Goal: Task Accomplishment & Management: Use online tool/utility

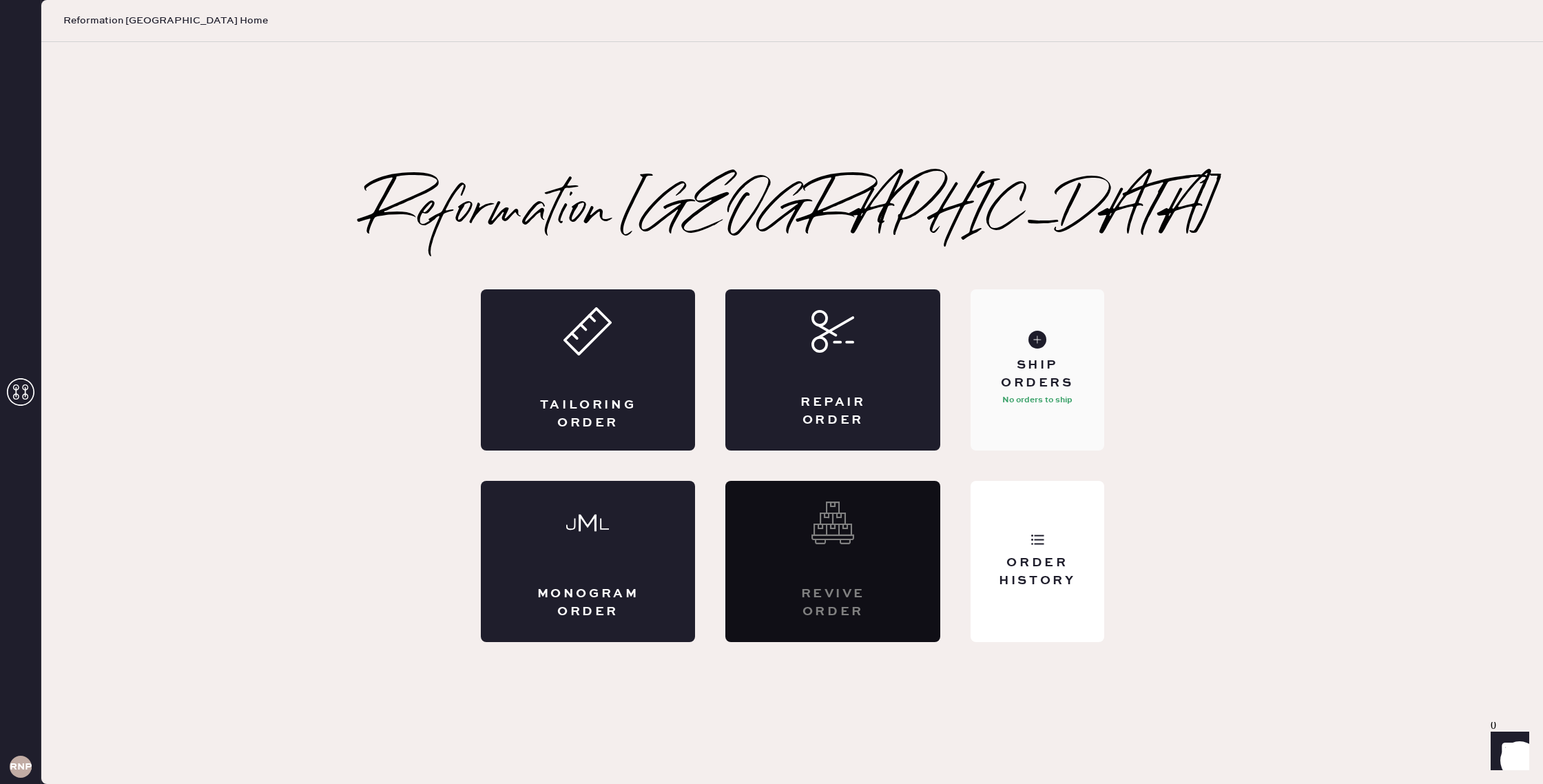
click at [1064, 356] on div "Ship Orders No orders to ship" at bounding box center [1037, 370] width 133 height 161
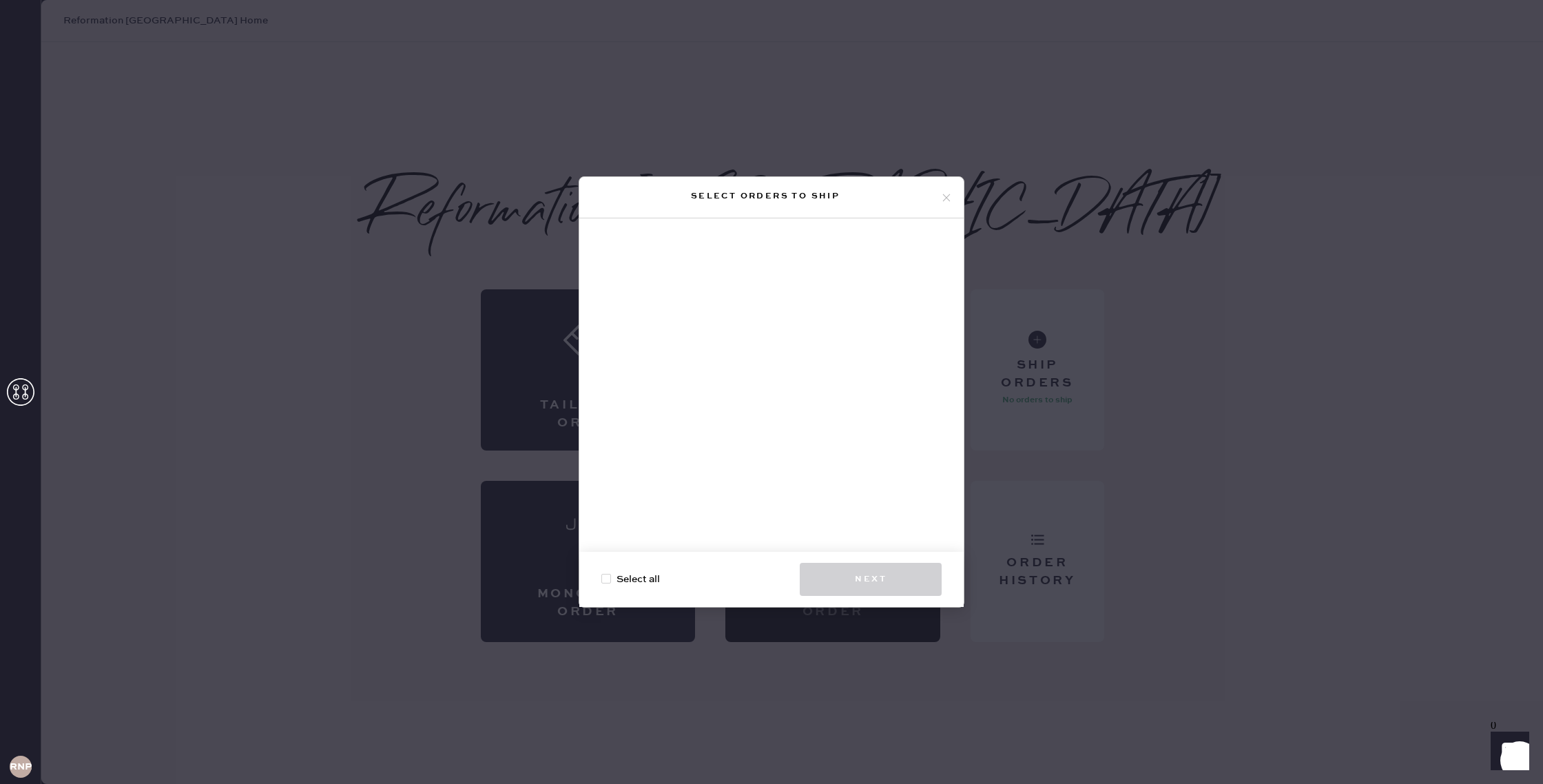
click at [952, 198] on div "Select orders to ship" at bounding box center [772, 198] width 384 height 41
click at [949, 198] on icon at bounding box center [947, 198] width 12 height 12
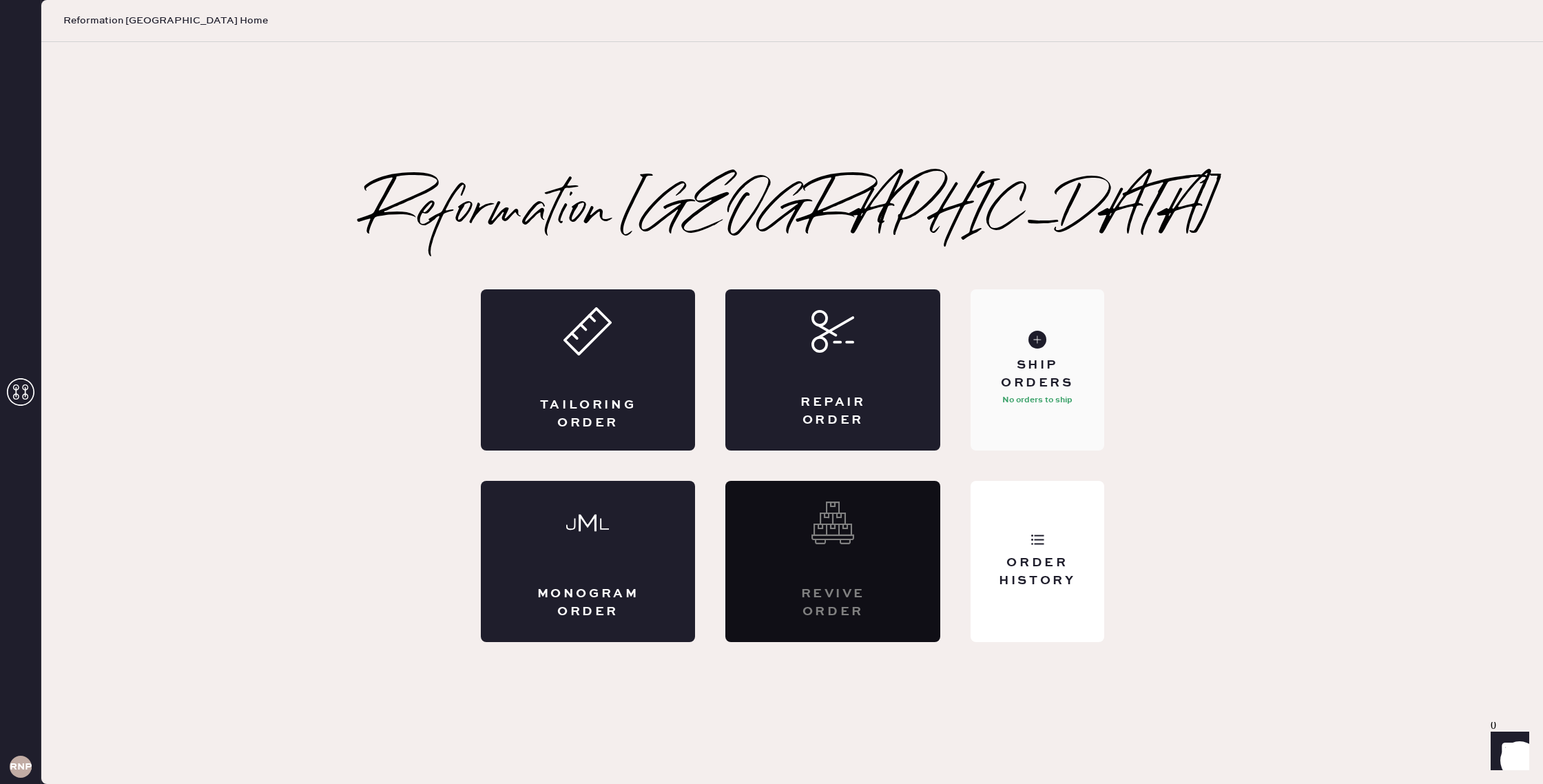
click at [1076, 368] on div "Ship Orders" at bounding box center [1037, 374] width 111 height 34
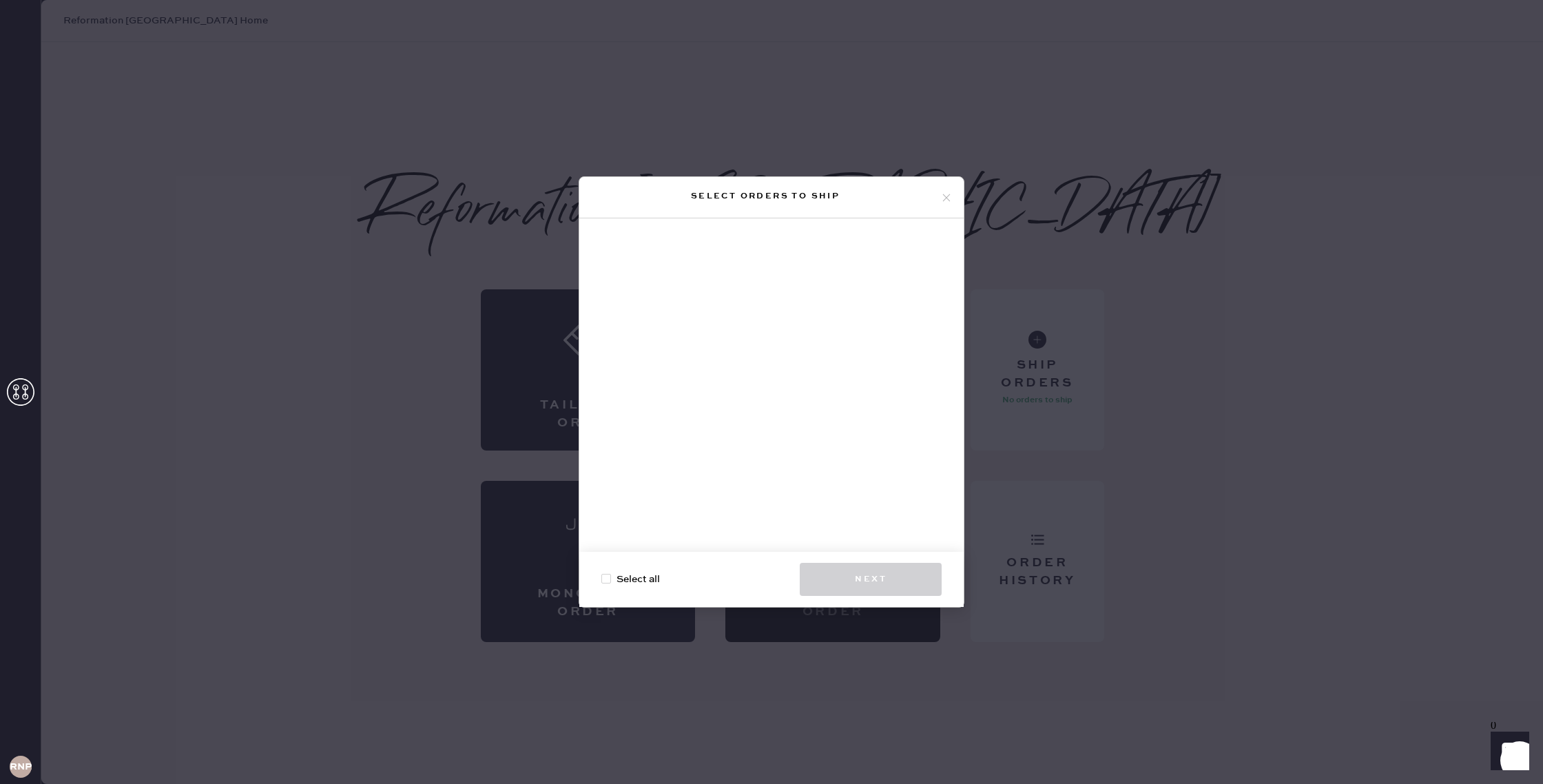
click at [604, 578] on div at bounding box center [606, 578] width 10 height 10
click at [602, 572] on input "Select all" at bounding box center [602, 572] width 1 height 1
checkbox input "true"
click at [949, 195] on icon at bounding box center [947, 198] width 12 height 12
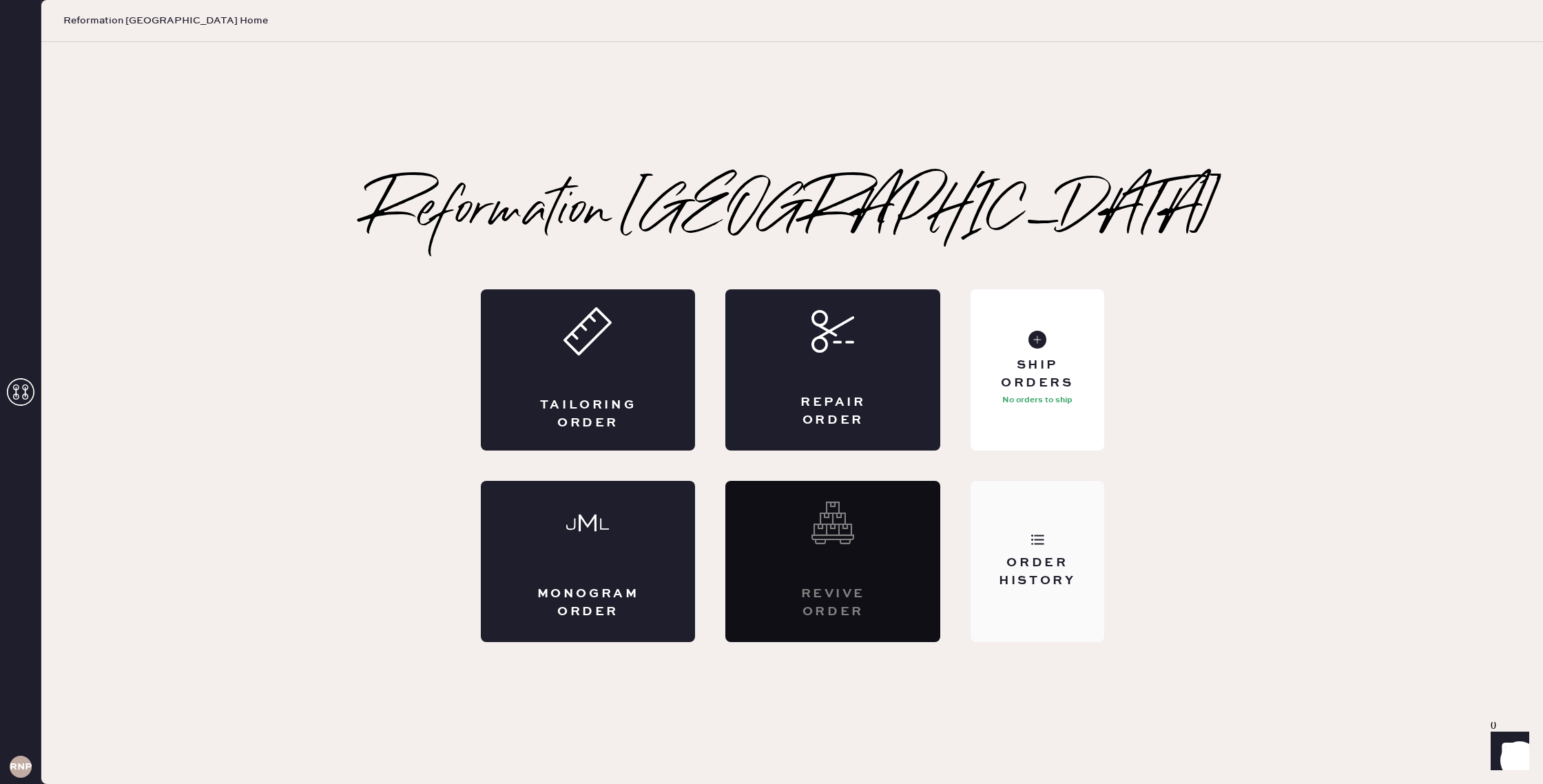
click at [1032, 577] on div "Order History" at bounding box center [1037, 571] width 111 height 34
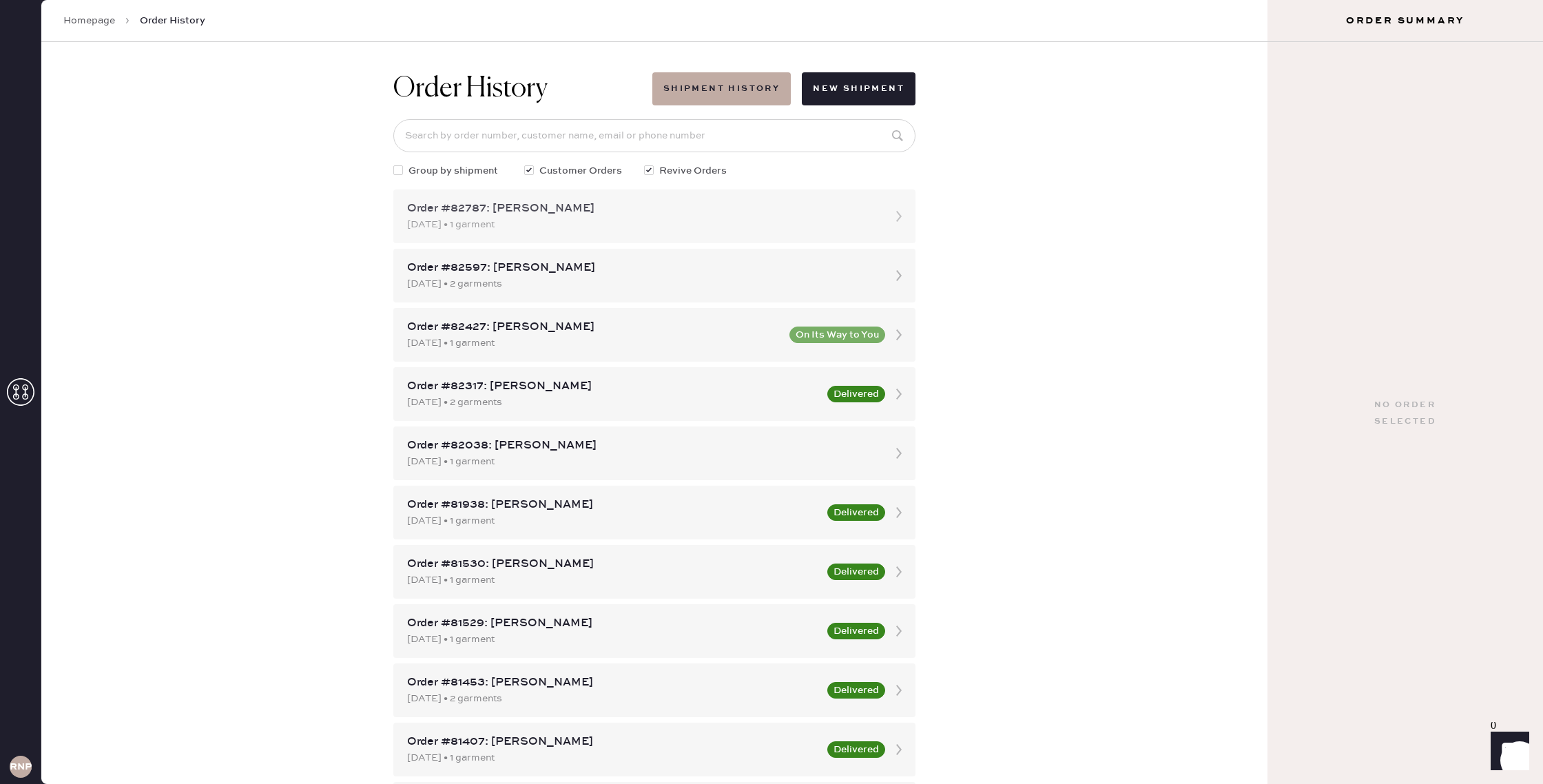
click at [729, 216] on div "Order #82787: Sophie Rodriguez" at bounding box center [642, 209] width 470 height 17
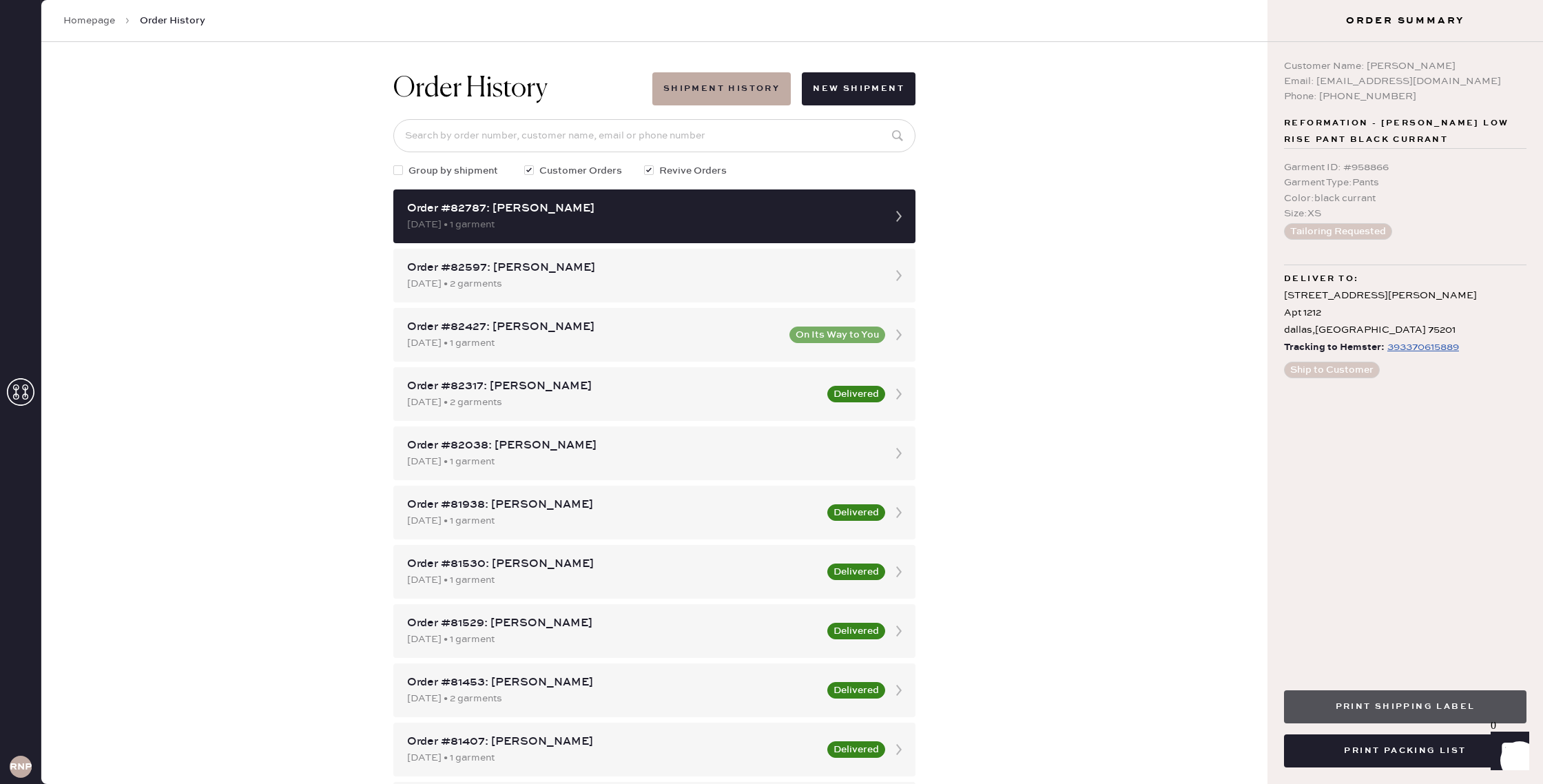
click at [1335, 708] on button "Print Shipping Label" at bounding box center [1405, 707] width 242 height 33
